Goal: Task Accomplishment & Management: Manage account settings

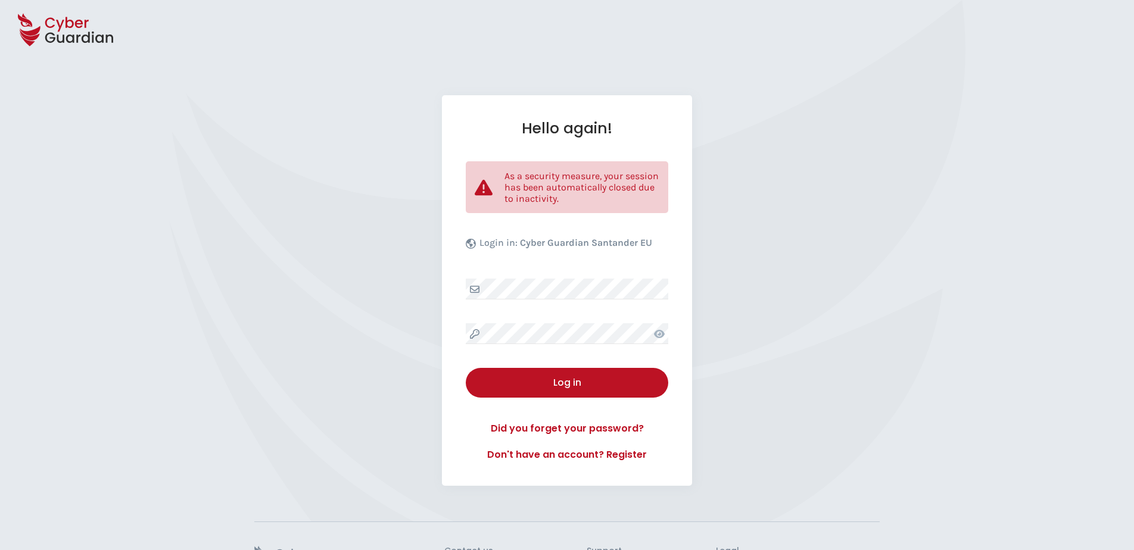
select select "English"
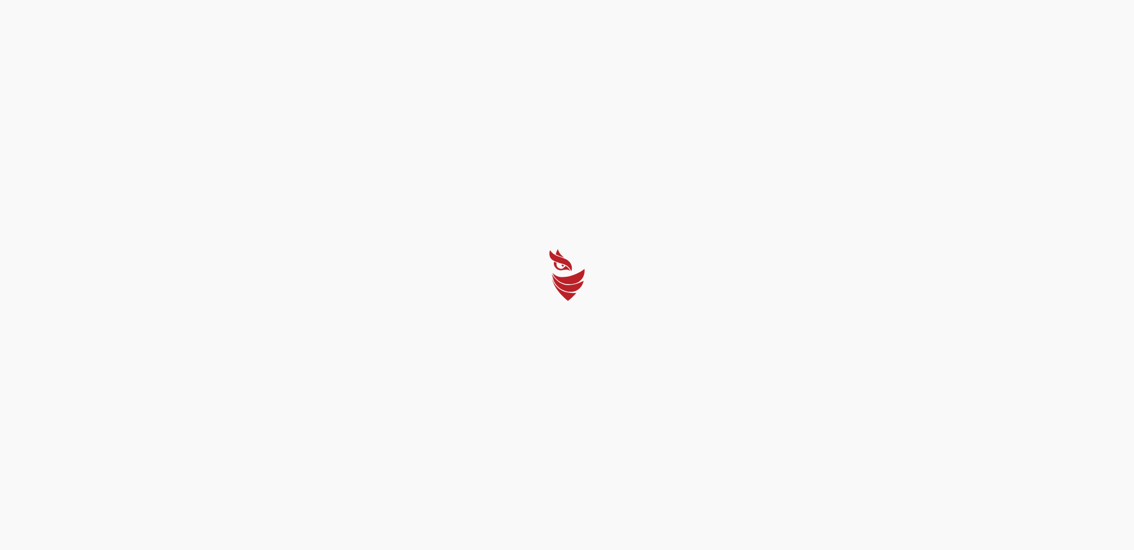
select select "English"
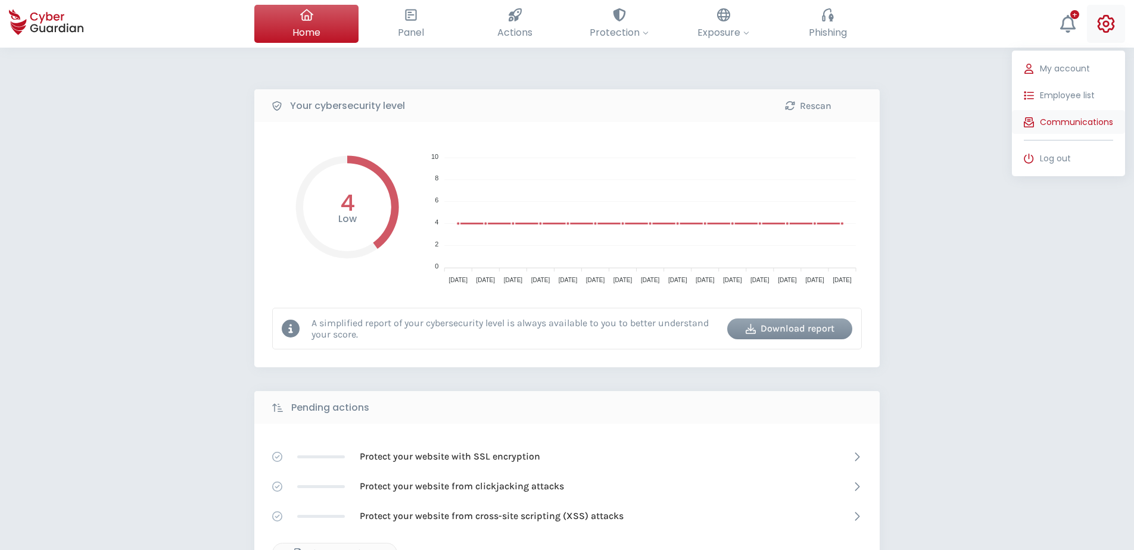
click at [1094, 117] on span "Communications" at bounding box center [1076, 122] width 73 height 13
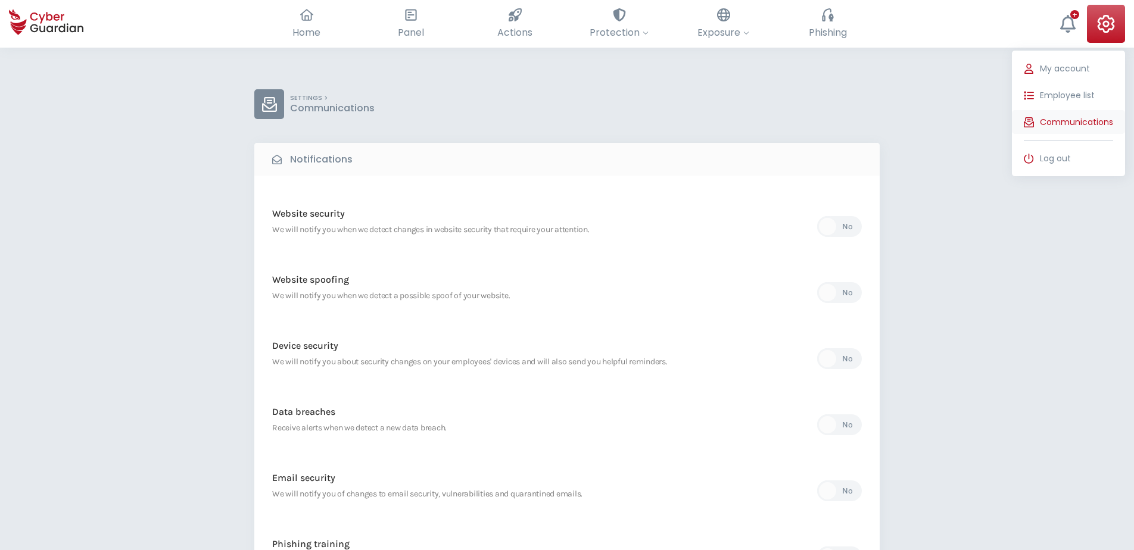
click at [1058, 125] on span "Communications" at bounding box center [1076, 122] width 73 height 13
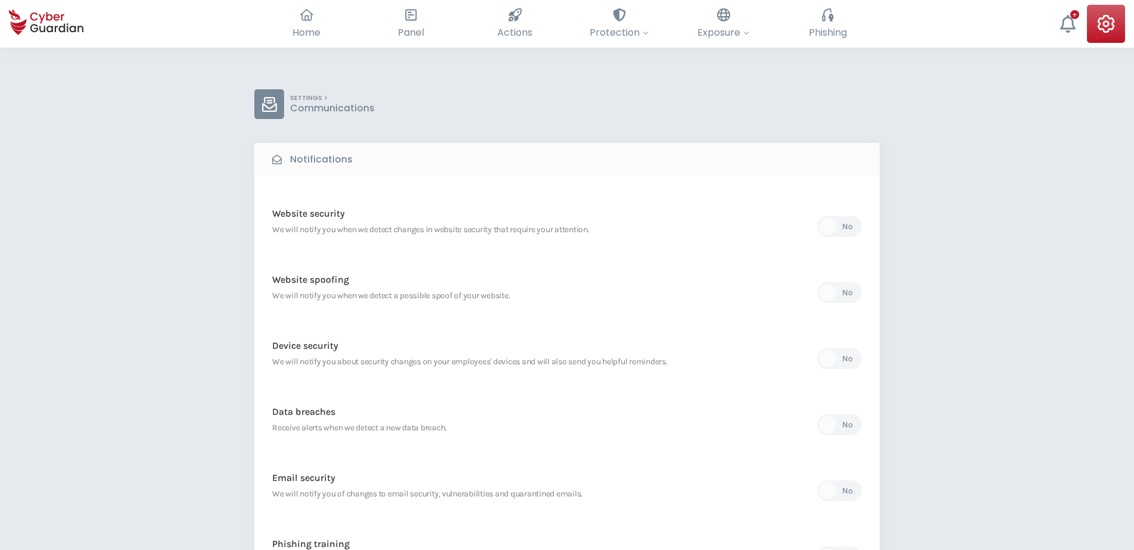
click at [1035, 374] on div "SETTINGS > Communications Notifications Website security We will notify you whe…" at bounding box center [567, 499] width 1134 height 903
click at [848, 422] on div "No" at bounding box center [847, 425] width 11 height 13
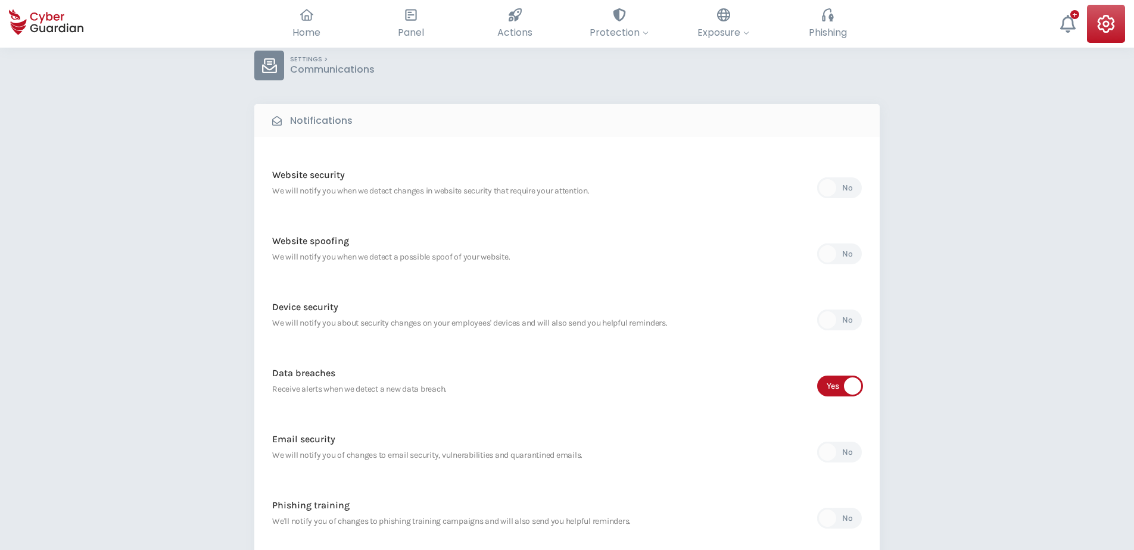
scroll to position [60, 0]
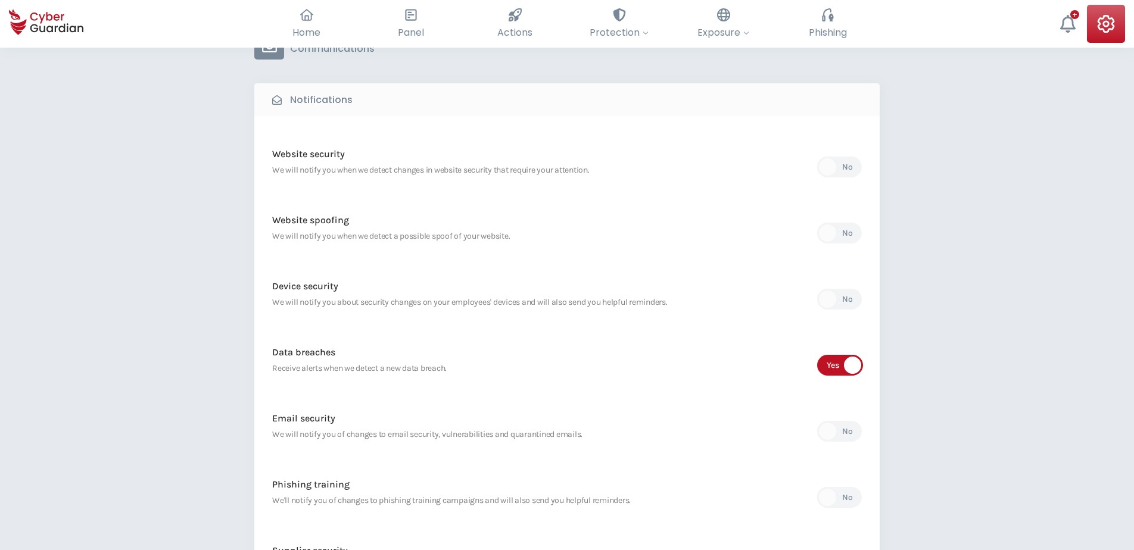
click at [845, 303] on div "No" at bounding box center [847, 299] width 11 height 13
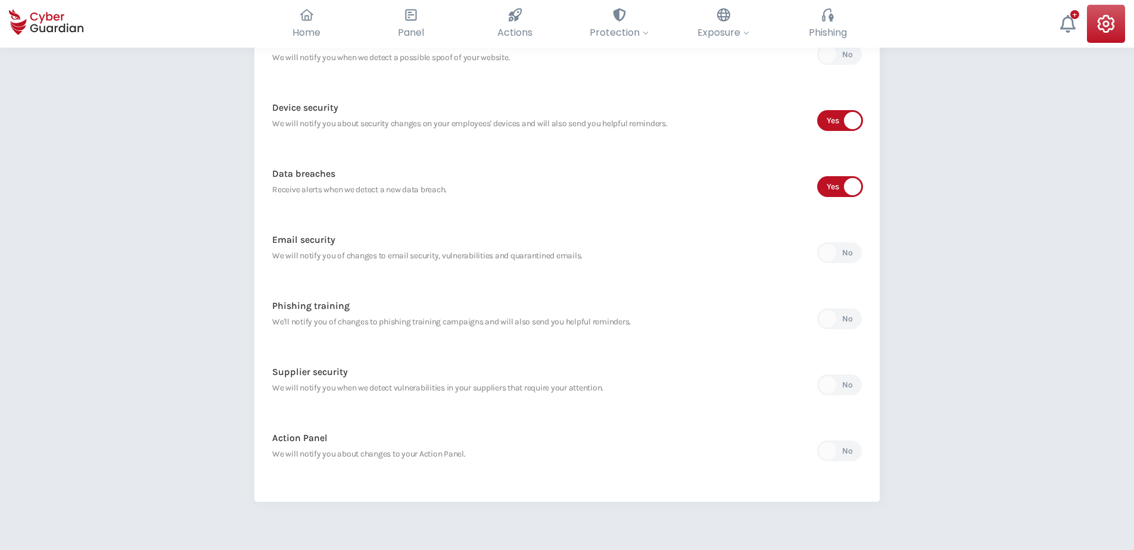
scroll to position [0, 0]
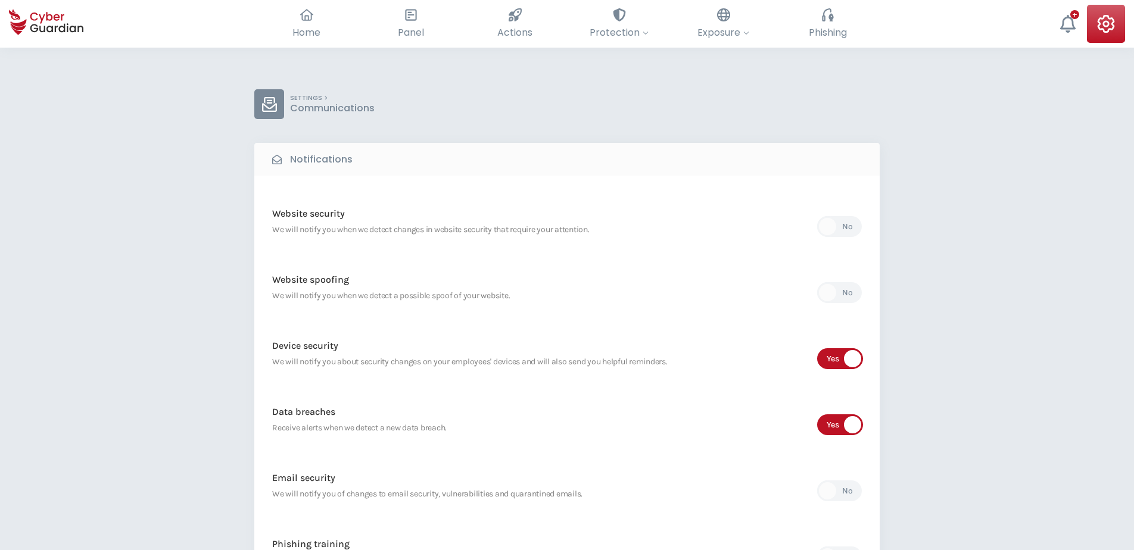
drag, startPoint x: 1026, startPoint y: 333, endPoint x: 1037, endPoint y: 313, distance: 22.9
click at [1026, 333] on div "SETTINGS > Communications Notifications Website security We will notify you whe…" at bounding box center [567, 499] width 1134 height 903
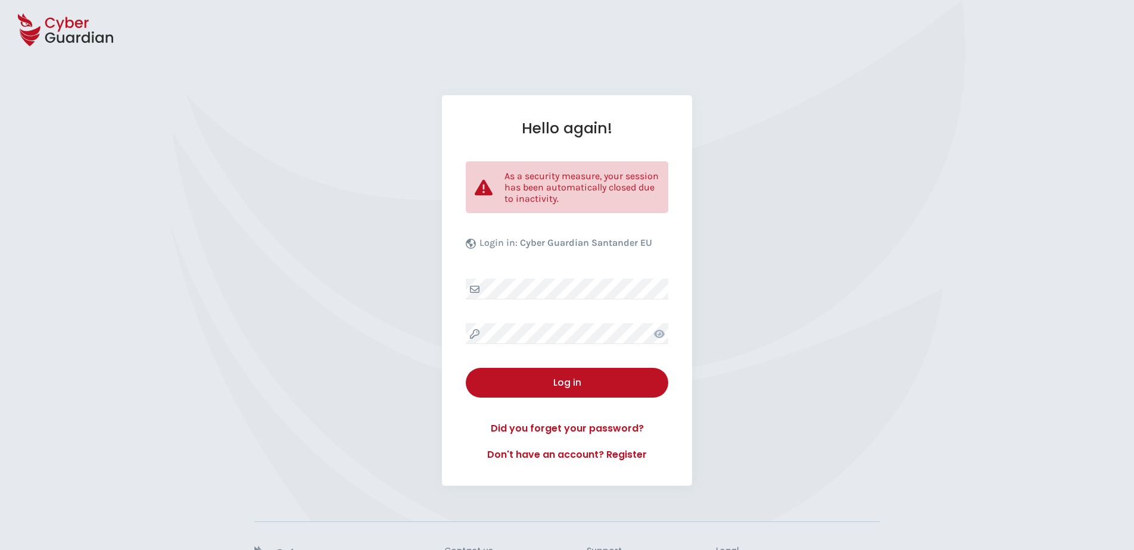
select select "English"
